Goal: Information Seeking & Learning: Learn about a topic

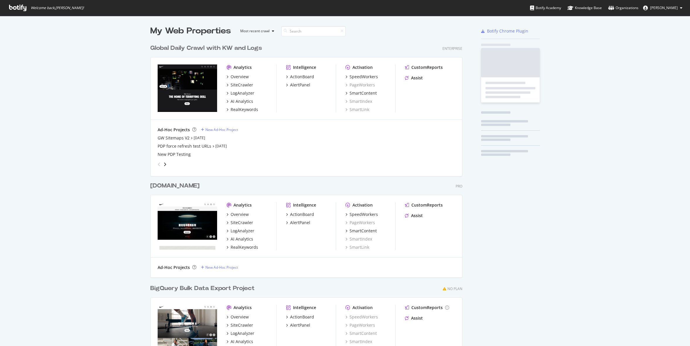
scroll to position [343, 317]
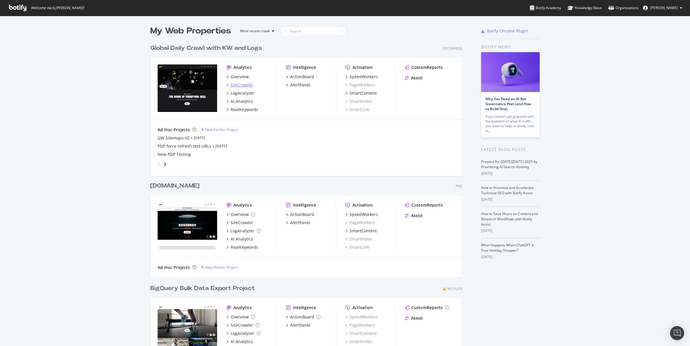
click at [241, 83] on div "SiteCrawler" at bounding box center [242, 85] width 23 height 6
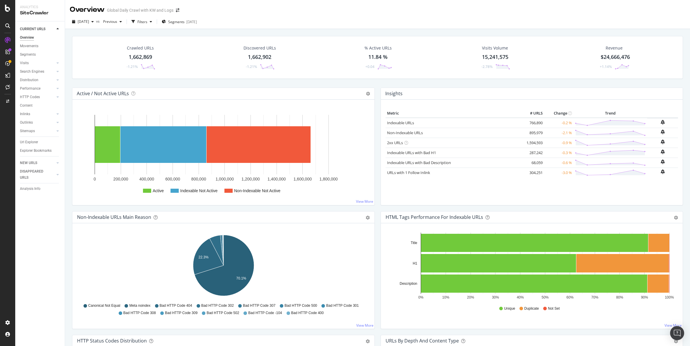
click at [58, 92] on div "Performance" at bounding box center [42, 88] width 45 height 8
click at [57, 96] on icon at bounding box center [58, 97] width 2 height 4
click at [34, 107] on div "Top Charts" at bounding box center [31, 106] width 17 height 6
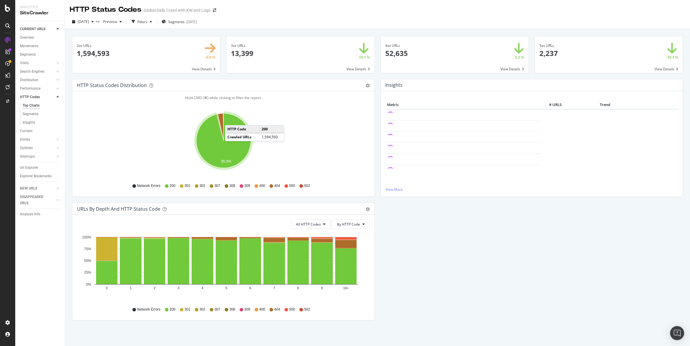
click at [439, 243] on div "HTTP Status Codes Distribution Pie Table Export as CSV Add to Custom Report All…" at bounding box center [377, 202] width 617 height 247
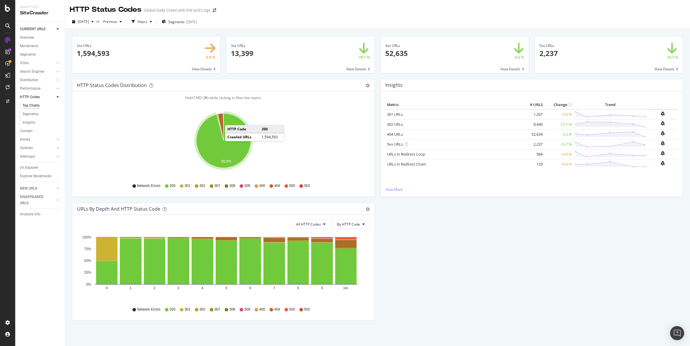
click at [428, 245] on div "HTTP Status Codes Distribution Pie Table Export as CSV Add to Custom Report All…" at bounding box center [377, 202] width 617 height 247
click at [433, 251] on div "HTTP Status Codes Distribution Pie Table Export as CSV Add to Custom Report All…" at bounding box center [377, 202] width 617 height 247
click at [425, 256] on div "HTTP Status Codes Distribution Pie Table Export as CSV Add to Custom Report All…" at bounding box center [377, 202] width 617 height 247
click at [449, 244] on div "HTTP Status Codes Distribution Pie Table Export as CSV Add to Custom Report All…" at bounding box center [377, 202] width 617 height 247
click at [435, 269] on div "HTTP Status Codes Distribution Pie Table Export as CSV Add to Custom Report All…" at bounding box center [377, 202] width 617 height 247
